Goal: Information Seeking & Learning: Learn about a topic

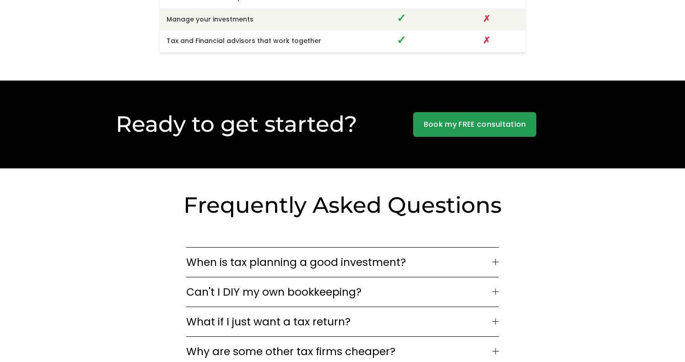
scroll to position [2461, 0]
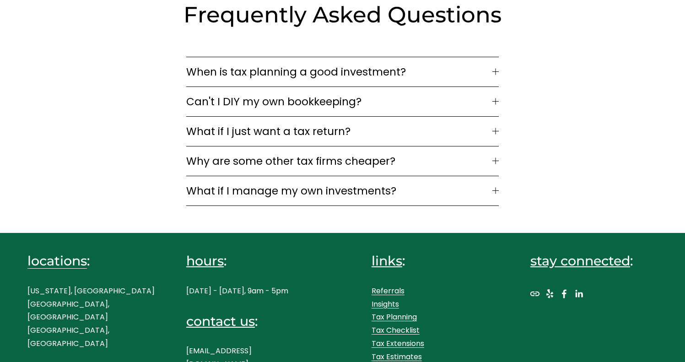
click at [40, 285] on p "New York, NY Westport, CT Boston, MA" at bounding box center [90, 318] width 127 height 66
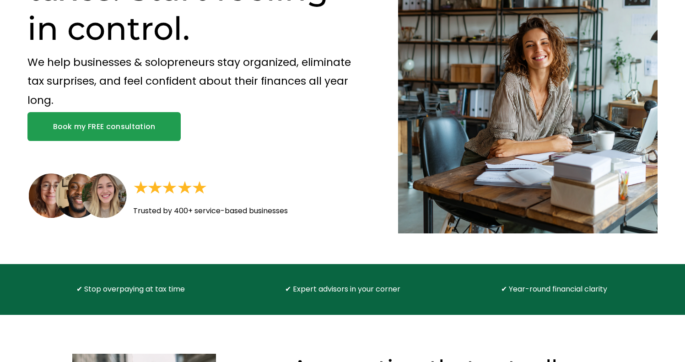
scroll to position [0, 0]
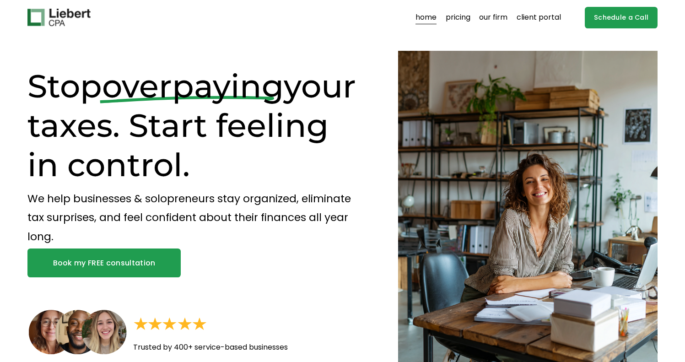
click at [454, 18] on link "pricing" at bounding box center [458, 17] width 25 height 15
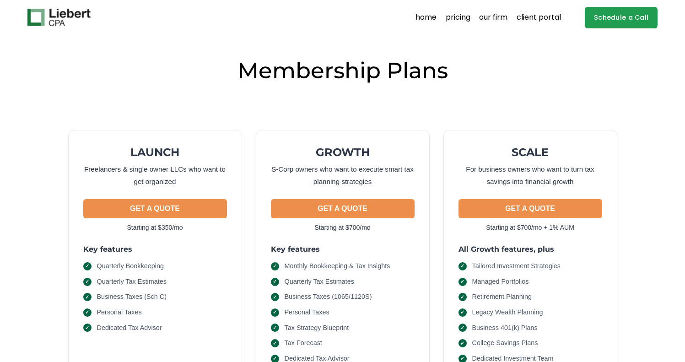
click at [483, 16] on link "our firm" at bounding box center [493, 17] width 28 height 15
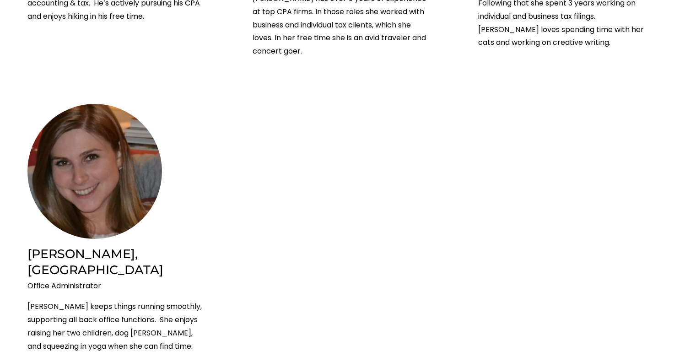
scroll to position [2096, 0]
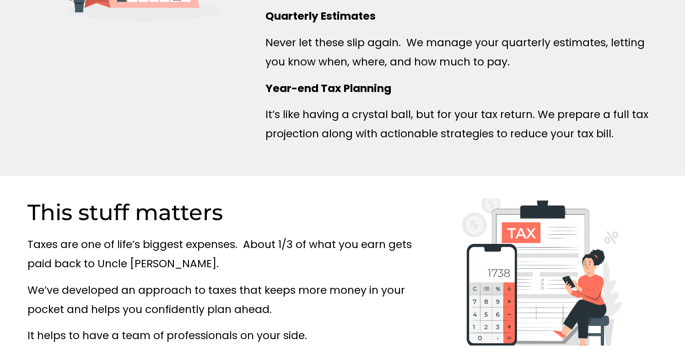
scroll to position [523, 0]
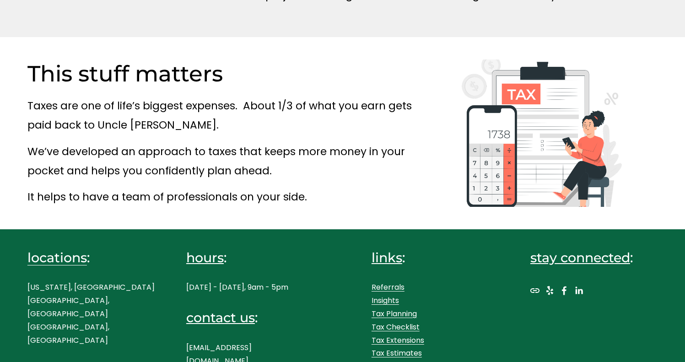
click at [377, 281] on link "Referrals" at bounding box center [388, 287] width 33 height 13
click at [389, 308] on link "Tax Planning" at bounding box center [394, 314] width 45 height 13
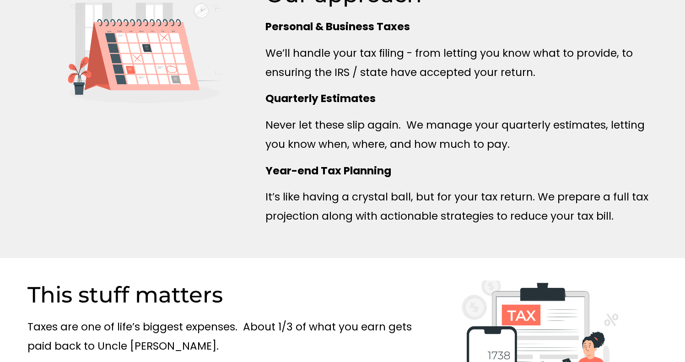
scroll to position [523, 0]
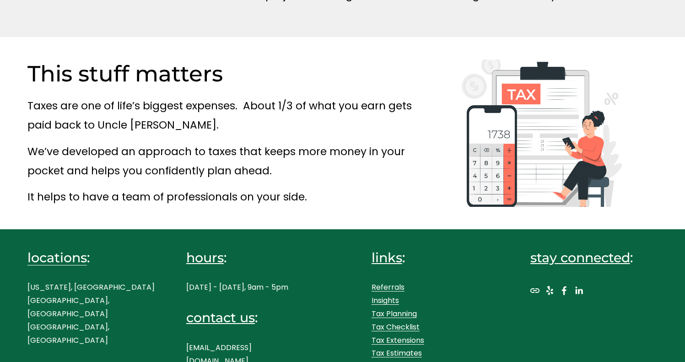
click at [391, 321] on link "Tax Checklist" at bounding box center [396, 327] width 48 height 13
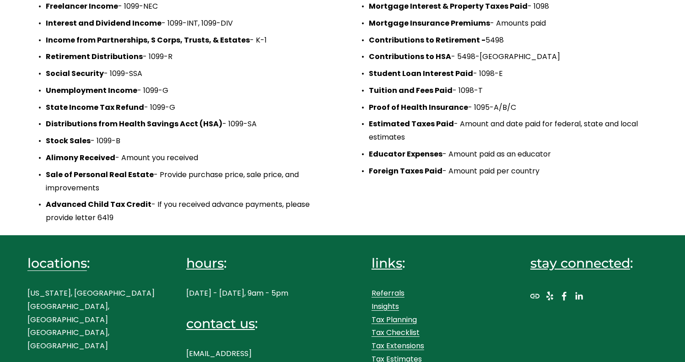
scroll to position [397, 0]
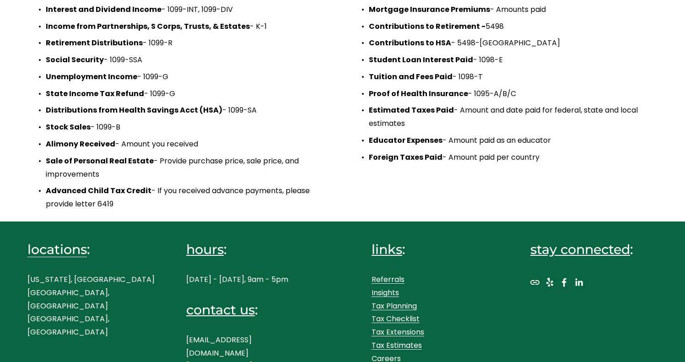
click at [388, 327] on link "Tax Extensions" at bounding box center [398, 332] width 53 height 13
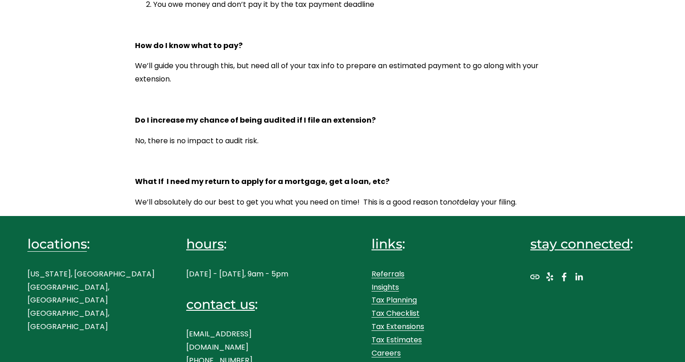
scroll to position [587, 0]
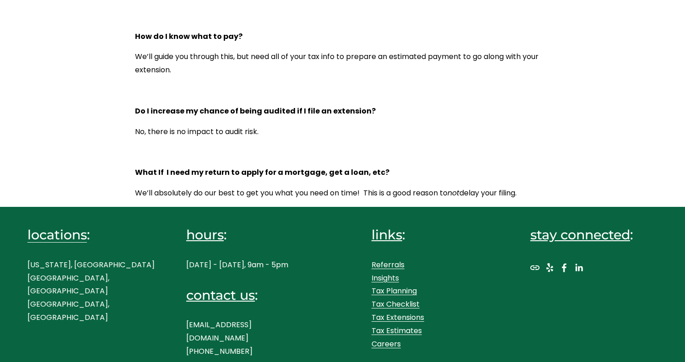
click at [399, 338] on link "Tax Estimates" at bounding box center [397, 331] width 50 height 13
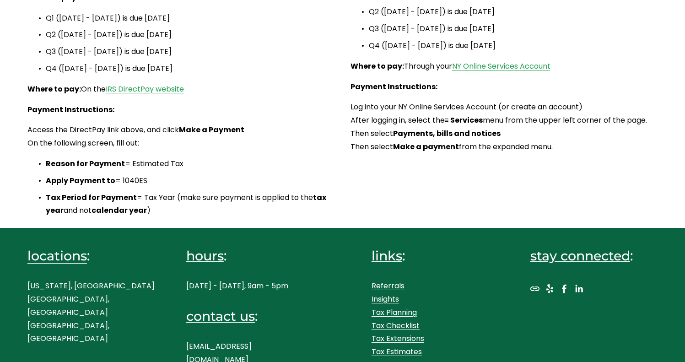
scroll to position [223, 0]
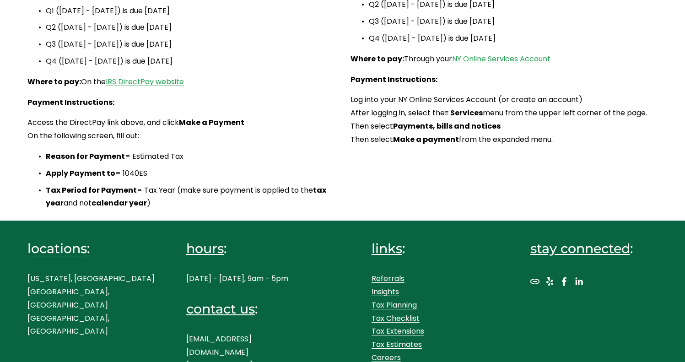
click at [397, 312] on link "Tax Checklist" at bounding box center [396, 318] width 48 height 13
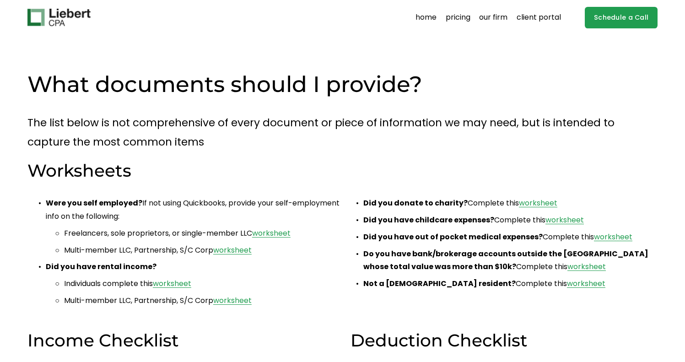
click at [458, 18] on link "pricing" at bounding box center [458, 17] width 25 height 15
